Goal: Book appointment/travel/reservation

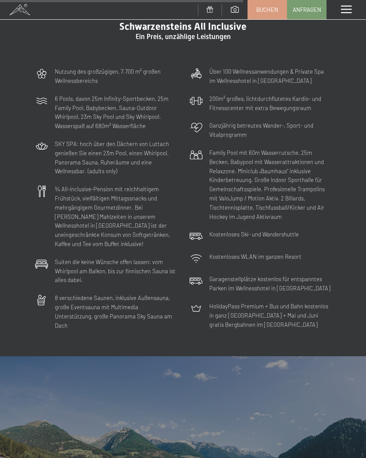
scroll to position [2209, 0]
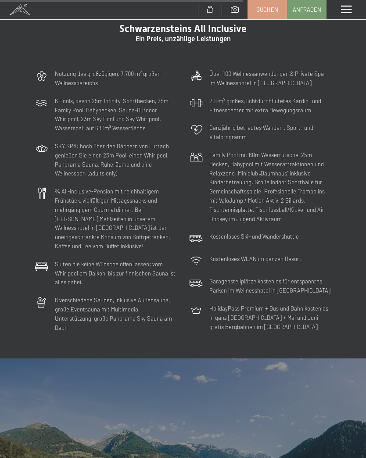
click at [341, 14] on span at bounding box center [346, 10] width 11 height 8
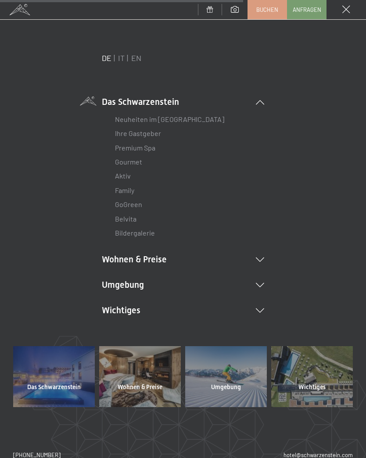
click at [120, 56] on link "IT" at bounding box center [121, 58] width 7 height 10
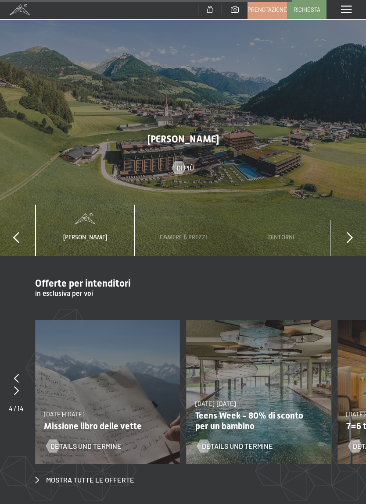
scroll to position [2616, 0]
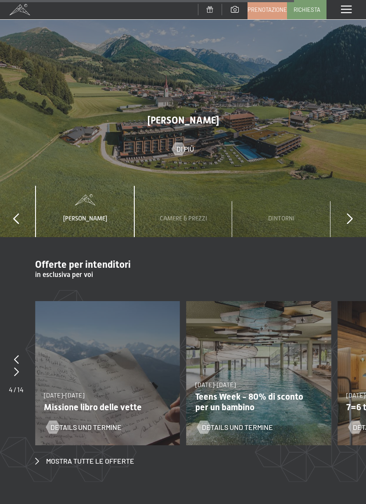
click at [179, 186] on div "Camere & Prezzi" at bounding box center [183, 211] width 60 height 51
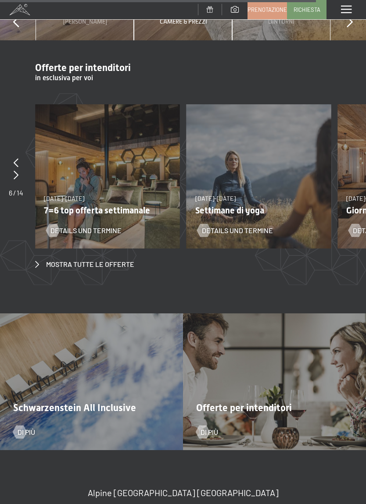
scroll to position [2814, 0]
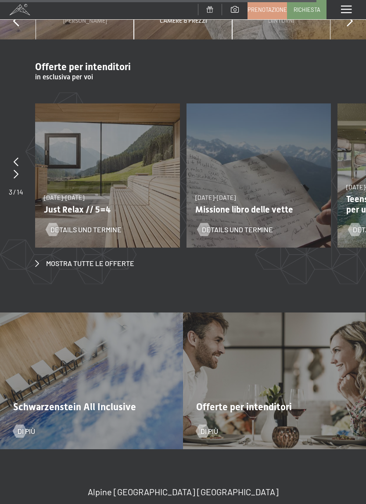
click at [98, 117] on div "[DATE]-[DATE] [DATE]-[DATE] [DATE]-[DATE] [DATE]-[DATE] [DATE]-[DATE] [DATE]-[D…" at bounding box center [107, 175] width 145 height 145
click at [91, 212] on div "Details und Termine" at bounding box center [102, 223] width 112 height 23
click at [81, 259] on span "Mostra tutte le offerte" at bounding box center [90, 264] width 88 height 10
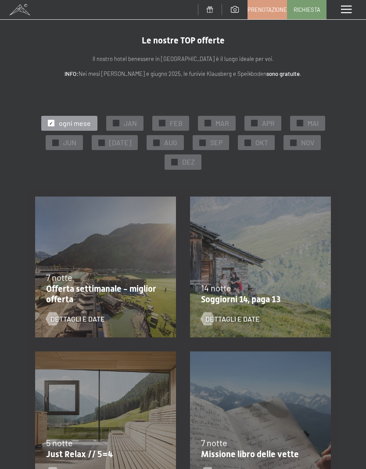
click at [255, 141] on span "OKT" at bounding box center [261, 143] width 13 height 10
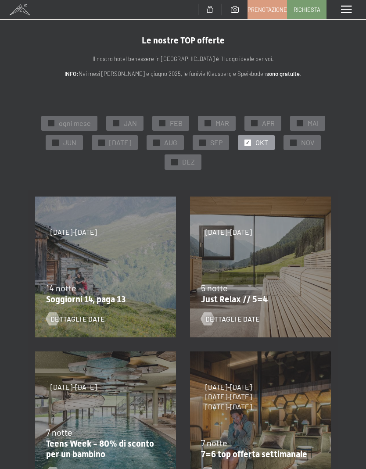
click at [257, 275] on div "7/9/2025-3/10/2025 21/12/2025-26/12/2025 11/1/2026-23/1/2026 8/3/2026-27/3/2026…" at bounding box center [260, 266] width 155 height 155
click at [263, 291] on div "5 notte" at bounding box center [258, 287] width 114 height 12
click at [245, 316] on span "Dettagli e Date" at bounding box center [232, 319] width 54 height 10
